Goal: Use online tool/utility: Utilize a website feature to perform a specific function

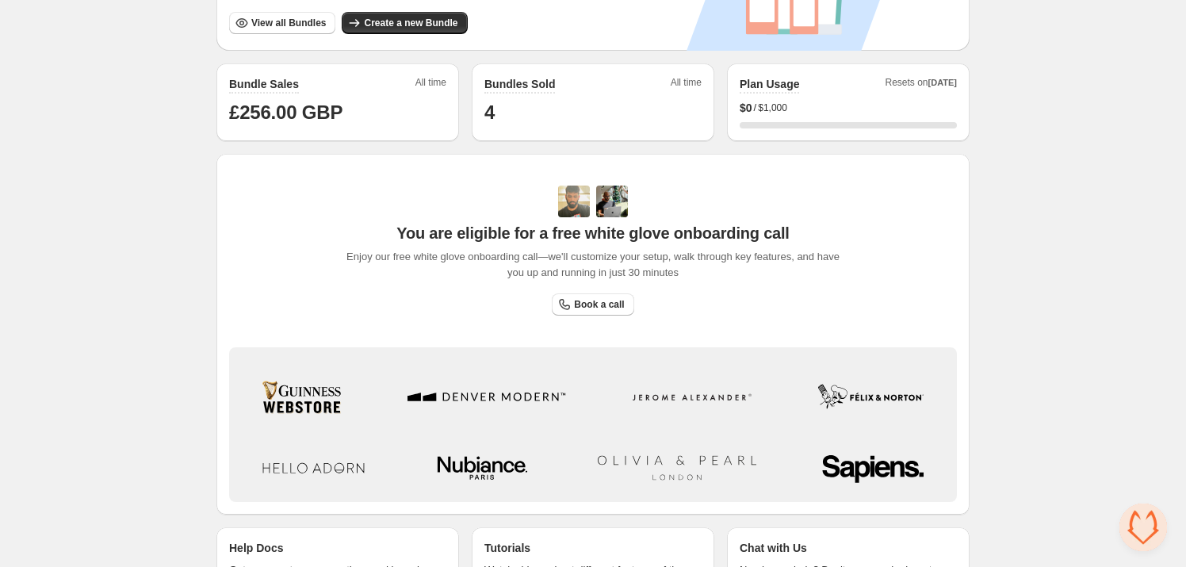
scroll to position [436, 0]
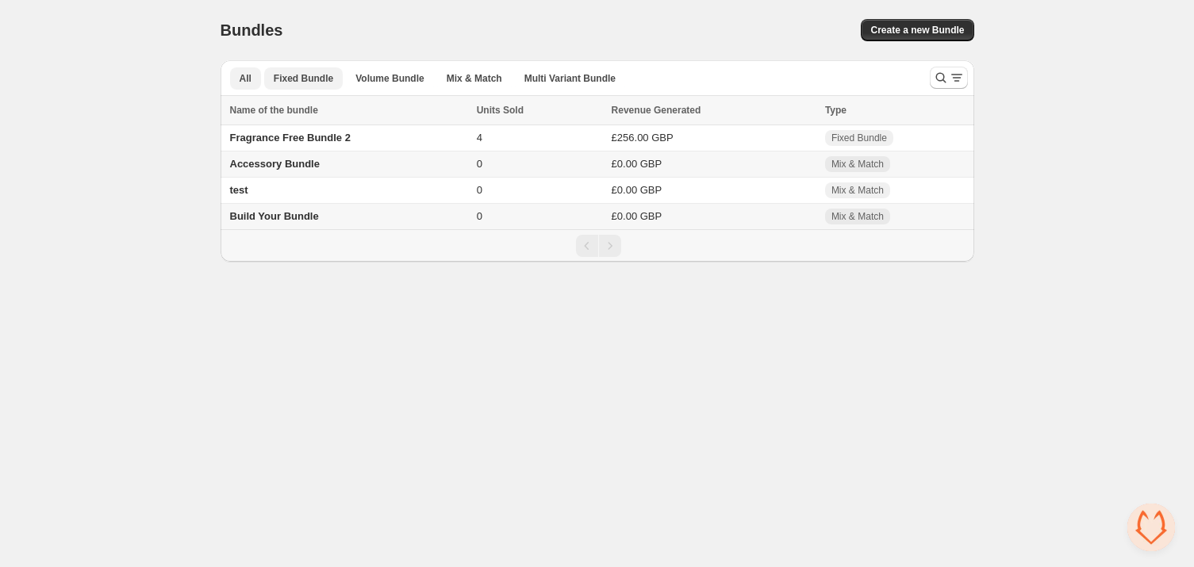
click at [303, 78] on span "Fixed Bundle" at bounding box center [303, 78] width 59 height 13
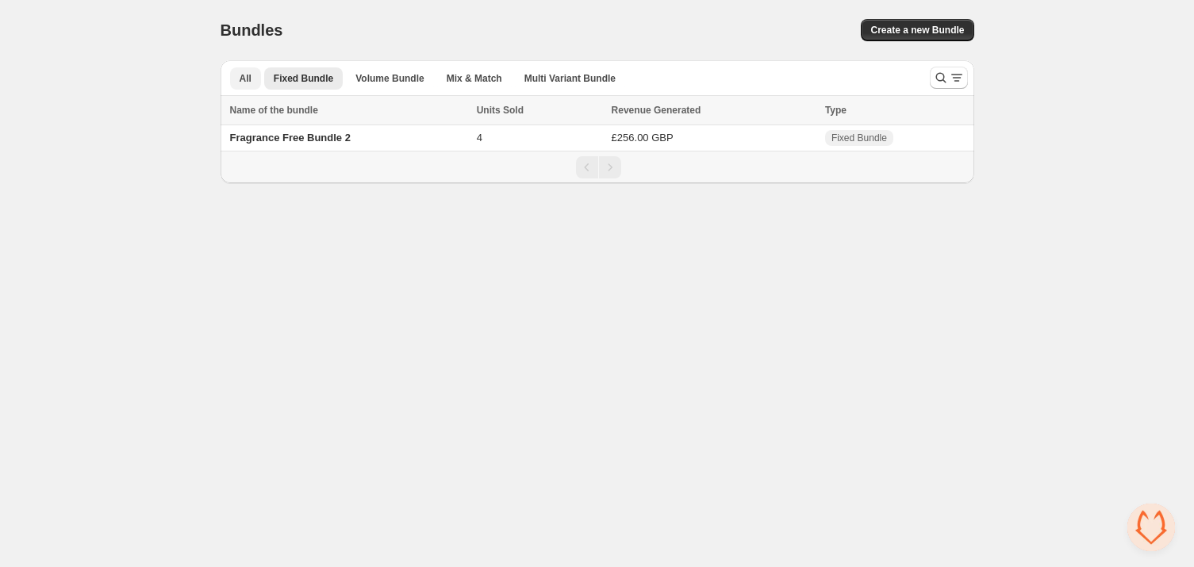
click at [246, 81] on span "All" at bounding box center [246, 78] width 12 height 13
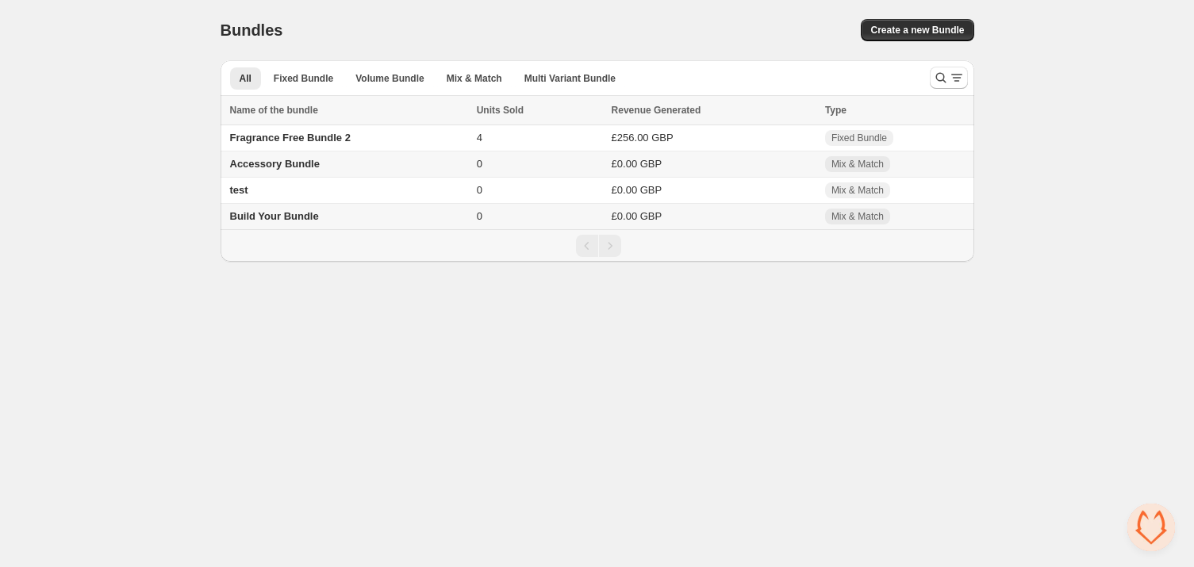
click at [336, 221] on td "Build Your Bundle" at bounding box center [345, 217] width 251 height 26
click at [336, 217] on td "Build Your Bundle" at bounding box center [345, 217] width 251 height 26
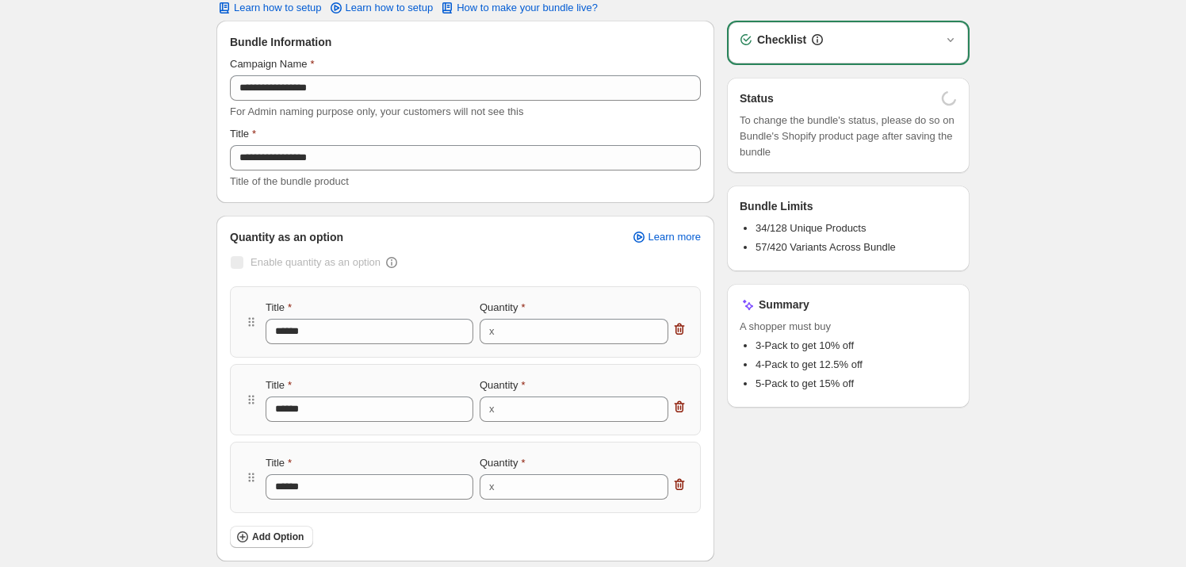
scroll to position [216, 0]
